Goal: Browse casually: Explore the website without a specific task or goal

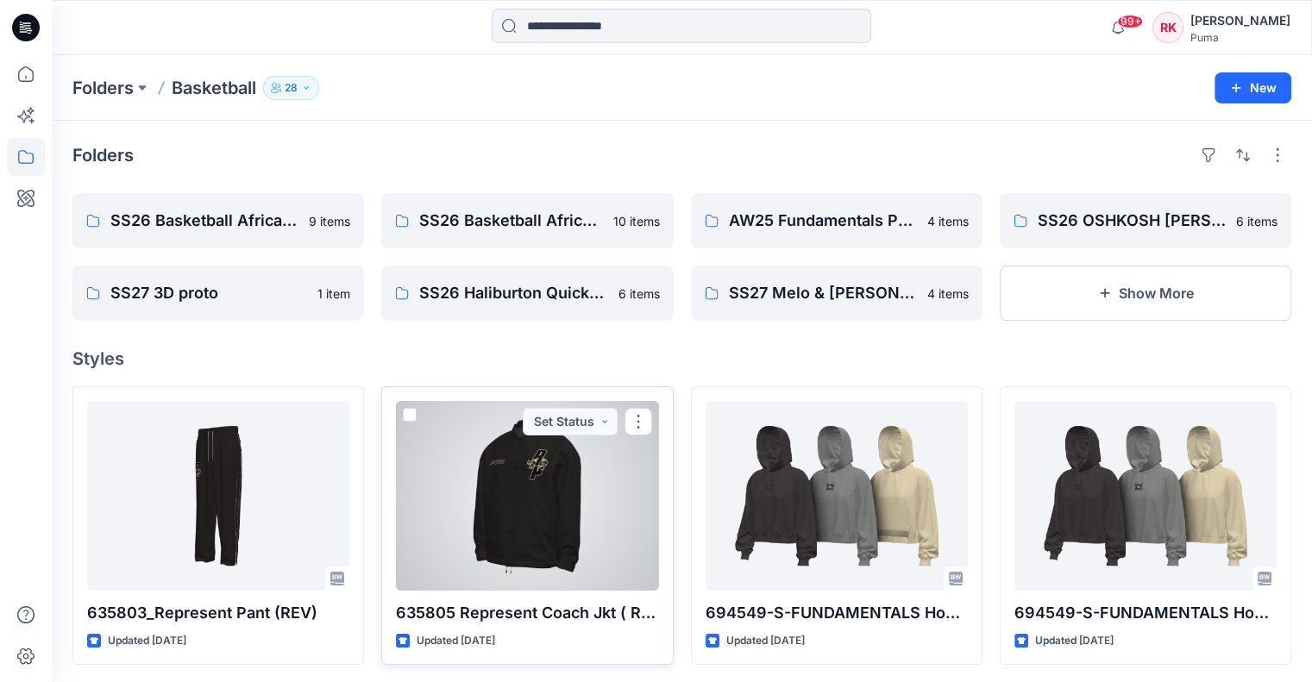
click at [573, 465] on div at bounding box center [527, 496] width 262 height 190
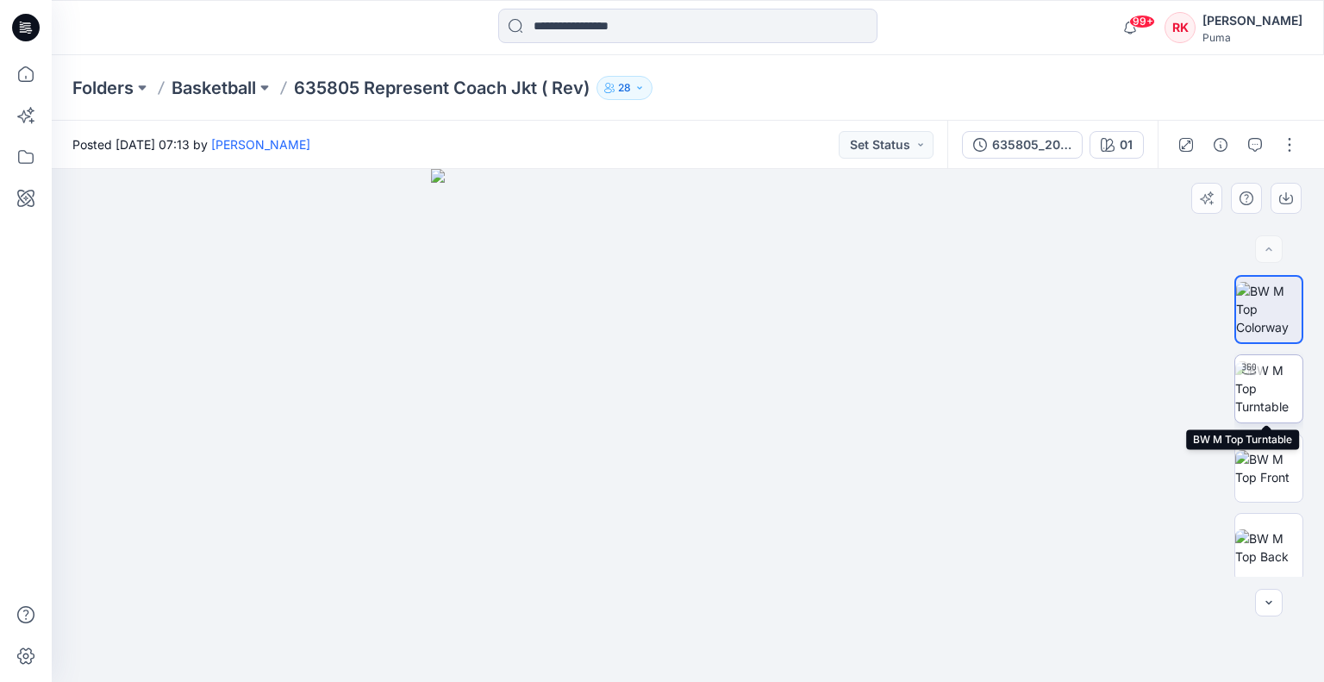
click at [1281, 416] on img at bounding box center [1269, 388] width 67 height 54
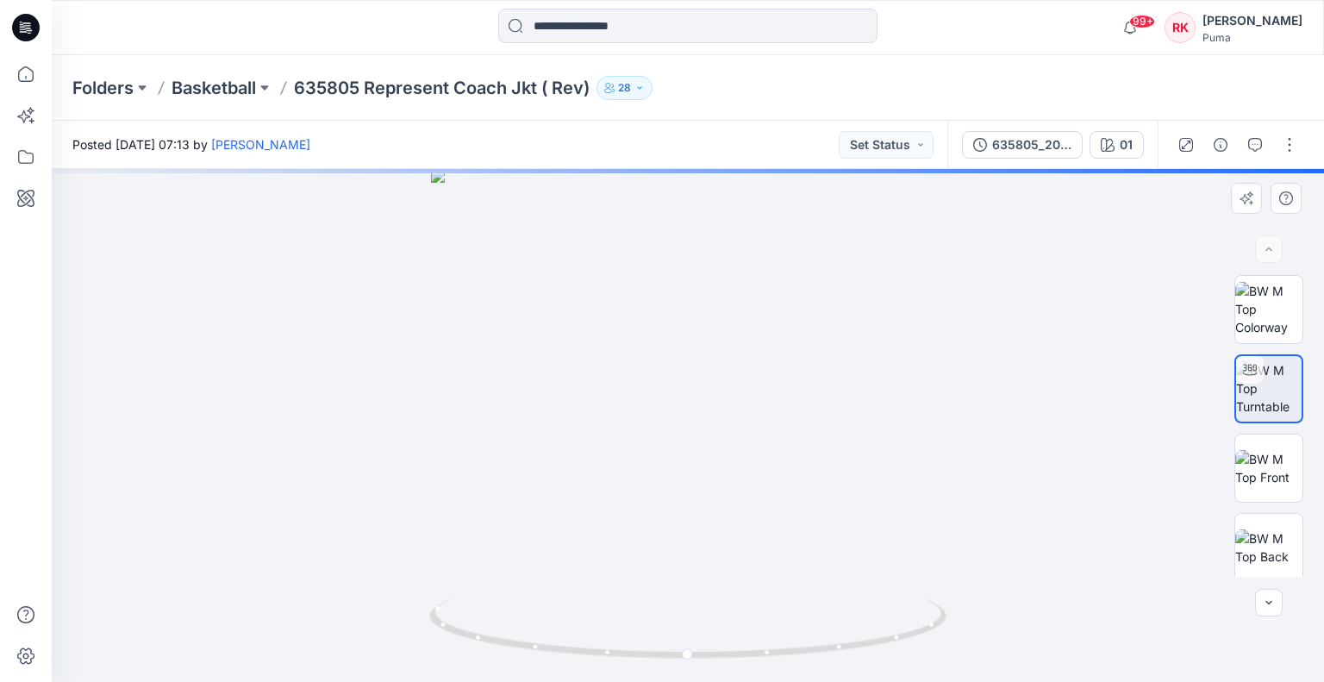
drag, startPoint x: 1281, startPoint y: 422, endPoint x: 1281, endPoint y: 399, distance: 22.4
click at [1281, 399] on div at bounding box center [1269, 388] width 69 height 69
click at [645, 422] on div at bounding box center [688, 425] width 1273 height 513
click at [552, 445] on div at bounding box center [688, 425] width 1273 height 513
drag, startPoint x: 483, startPoint y: 500, endPoint x: 326, endPoint y: 475, distance: 158.9
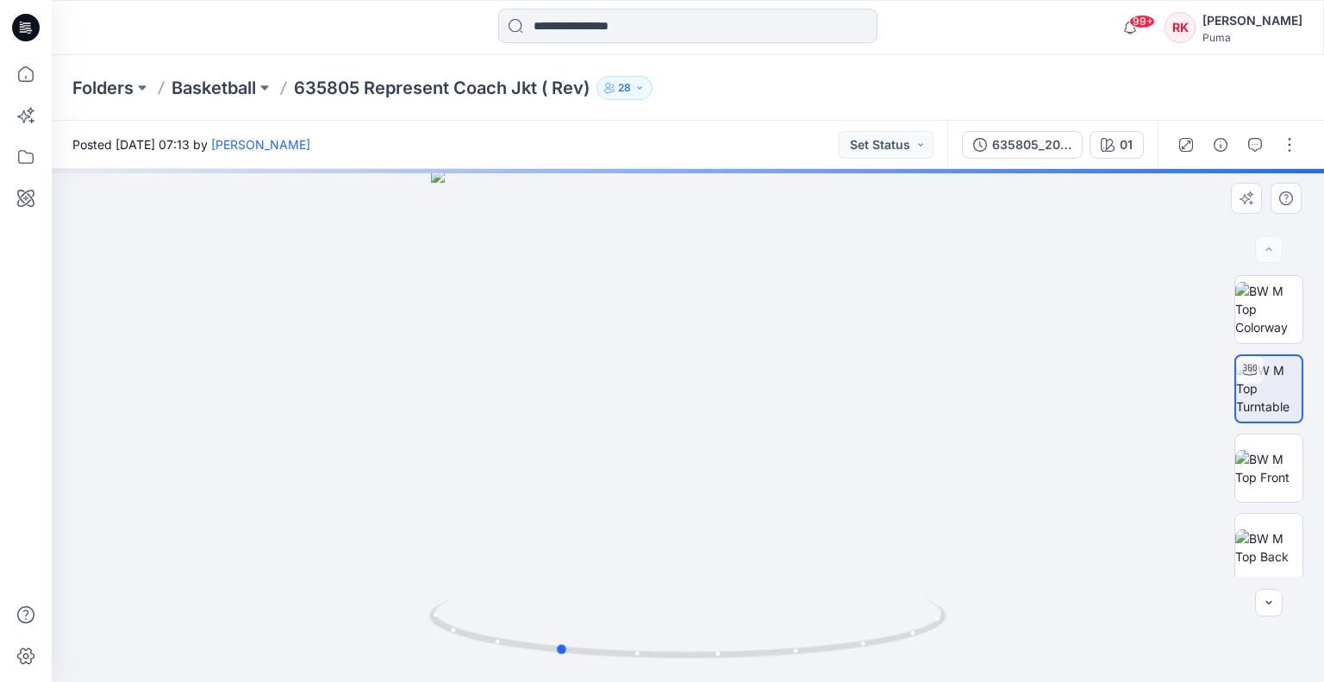
click at [326, 475] on div at bounding box center [688, 425] width 1273 height 513
drag, startPoint x: 538, startPoint y: 512, endPoint x: 268, endPoint y: 437, distance: 280.1
click at [268, 437] on div at bounding box center [688, 425] width 1273 height 513
click at [1270, 603] on icon "button" at bounding box center [1269, 603] width 14 height 14
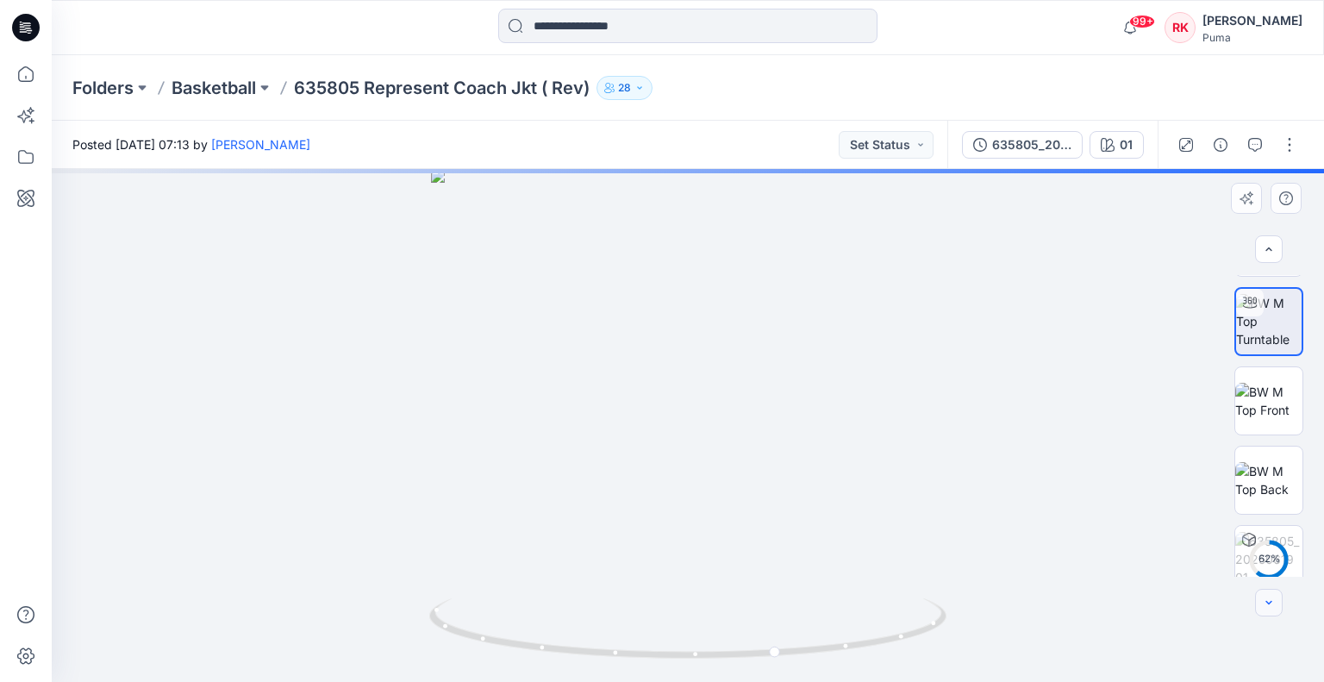
click at [1270, 603] on icon "button" at bounding box center [1269, 603] width 14 height 14
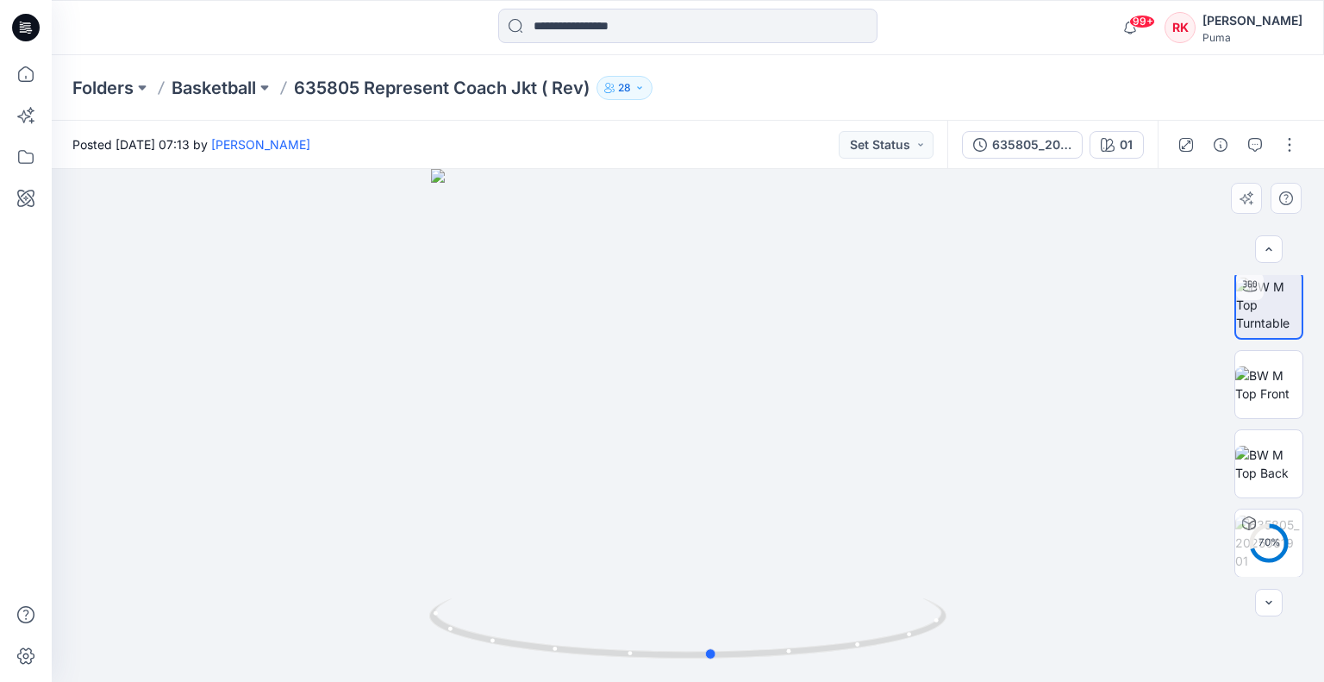
drag, startPoint x: 466, startPoint y: 485, endPoint x: 400, endPoint y: 448, distance: 76.5
click at [400, 448] on div at bounding box center [688, 425] width 1273 height 513
click at [1278, 525] on img at bounding box center [1269, 543] width 67 height 54
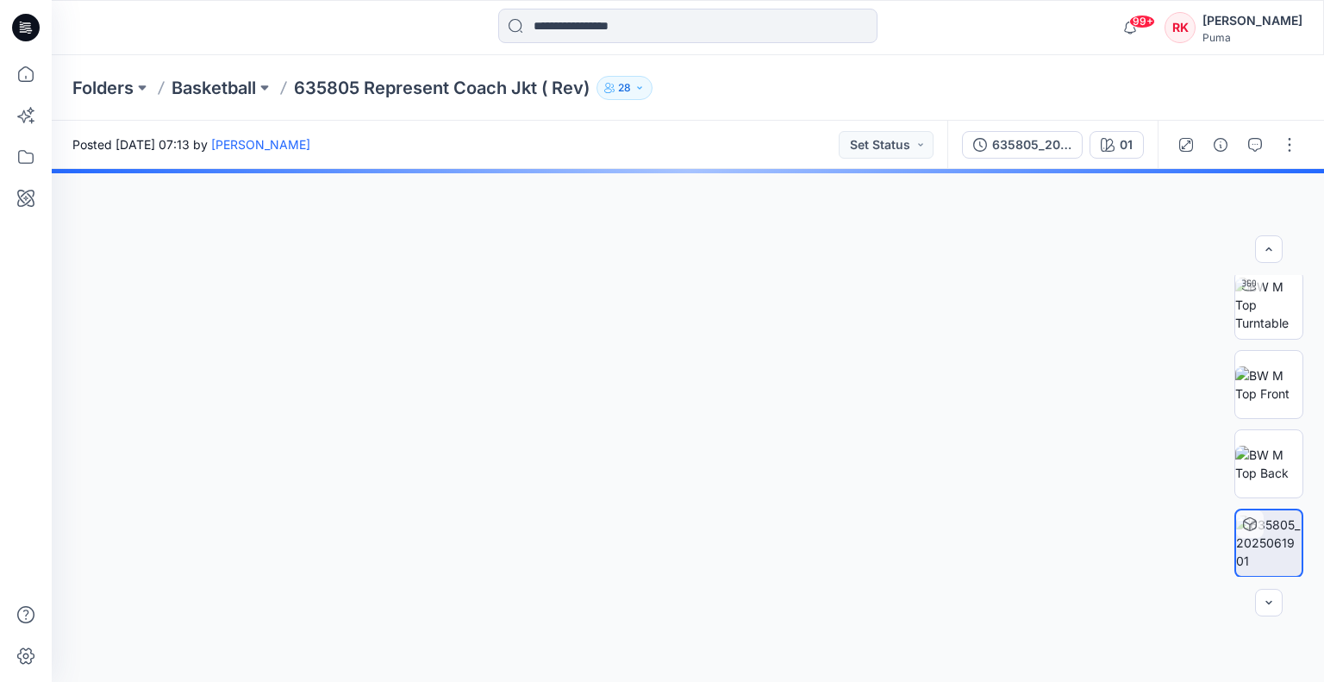
scroll to position [83, 0]
